Goal: Transaction & Acquisition: Purchase product/service

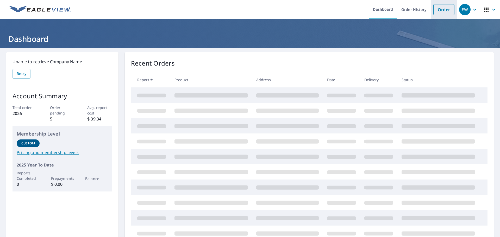
click at [439, 10] on link "Order" at bounding box center [443, 9] width 21 height 11
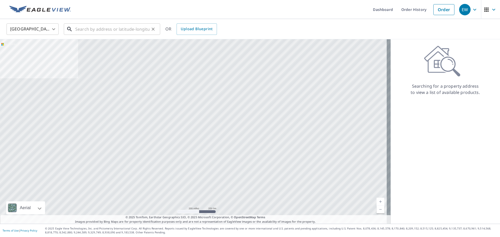
click at [112, 30] on input "text" at bounding box center [112, 29] width 74 height 15
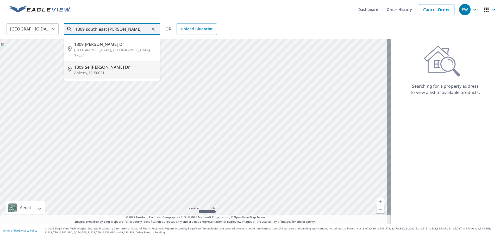
click at [107, 65] on span "1309 Se [PERSON_NAME] Dr" at bounding box center [115, 67] width 82 height 6
type input "[STREET_ADDRESS][PERSON_NAME][PERSON_NAME]"
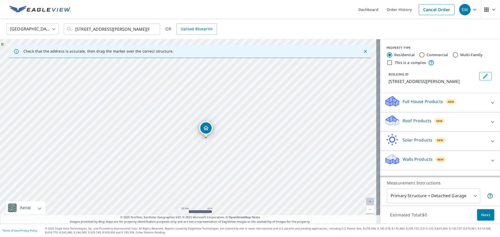
drag, startPoint x: 174, startPoint y: 140, endPoint x: 189, endPoint y: 140, distance: 14.8
click at [189, 140] on div "[STREET_ADDRESS][PERSON_NAME][PERSON_NAME]" at bounding box center [190, 131] width 380 height 184
click at [409, 122] on p "Roof Products" at bounding box center [416, 121] width 29 height 6
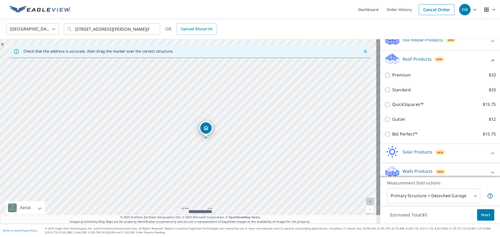
scroll to position [67, 0]
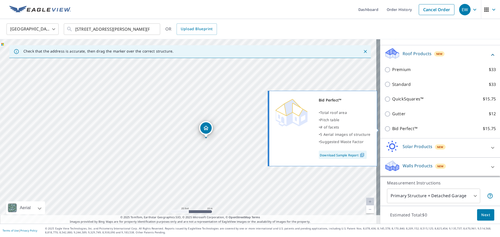
click at [397, 128] on p "Bid Perfect™" at bounding box center [404, 128] width 25 height 7
click at [392, 128] on input "Bid Perfect™ $15.75" at bounding box center [388, 129] width 8 height 6
checkbox input "true"
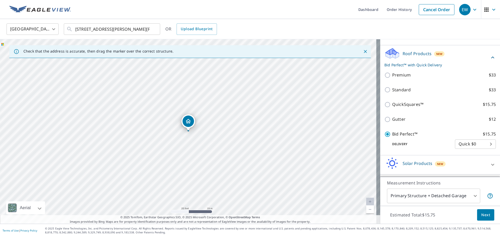
click at [481, 218] on span "Next" at bounding box center [485, 215] width 9 height 7
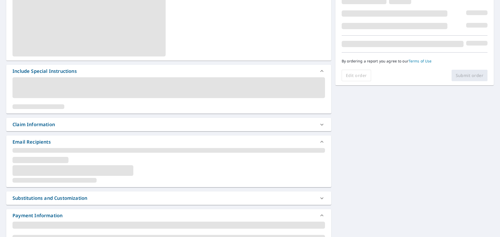
scroll to position [48, 0]
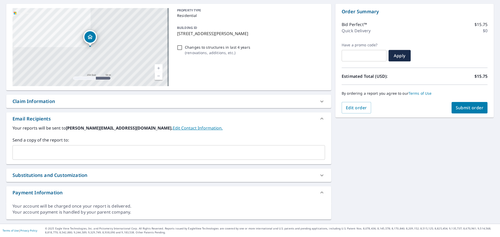
click at [60, 150] on input "text" at bounding box center [165, 153] width 300 height 10
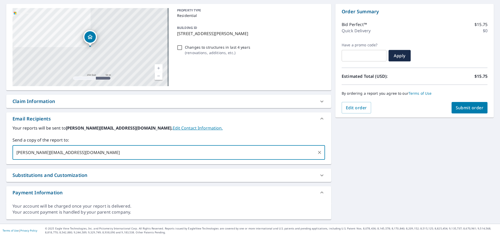
type input "[PERSON_NAME][EMAIL_ADDRESS][DOMAIN_NAME]"
checkbox input "true"
type input "[PERSON_NAME][EMAIL_ADDRESS][DOMAIN_NAME]"
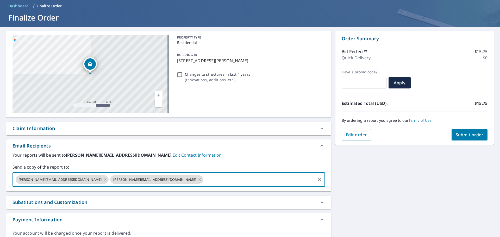
scroll to position [0, 0]
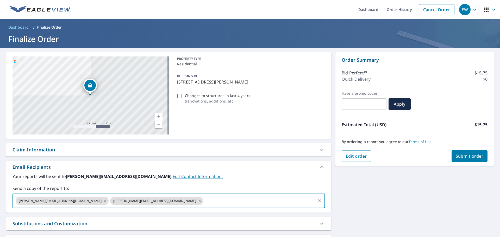
click at [468, 157] on span "Submit order" at bounding box center [469, 156] width 28 height 6
checkbox input "true"
